Goal: Register for event/course

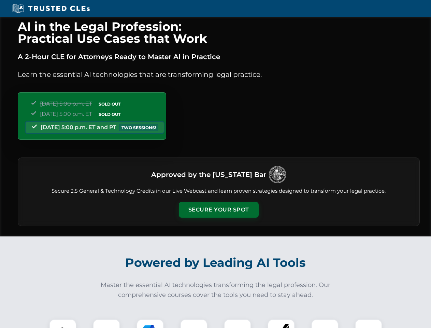
click at [219, 210] on button "Secure Your Spot" at bounding box center [219, 210] width 80 height 16
click at [63, 324] on img at bounding box center [63, 333] width 20 height 20
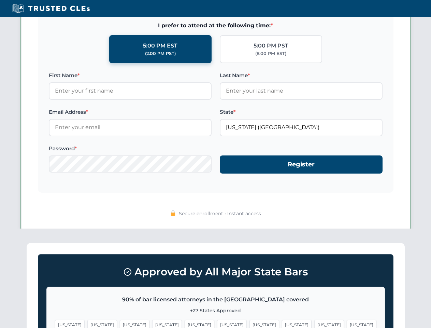
click at [250, 324] on span "[US_STATE]" at bounding box center [265, 325] width 30 height 10
click at [315, 324] on span "[US_STATE]" at bounding box center [330, 325] width 30 height 10
